Goal: Find specific page/section: Find specific page/section

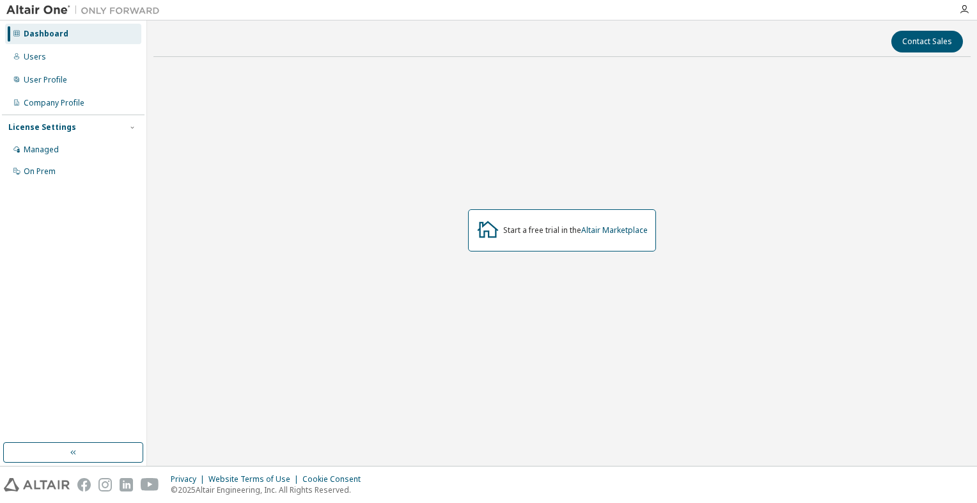
click at [116, 124] on div "License Settings" at bounding box center [73, 128] width 130 height 12
